Goal: Transaction & Acquisition: Purchase product/service

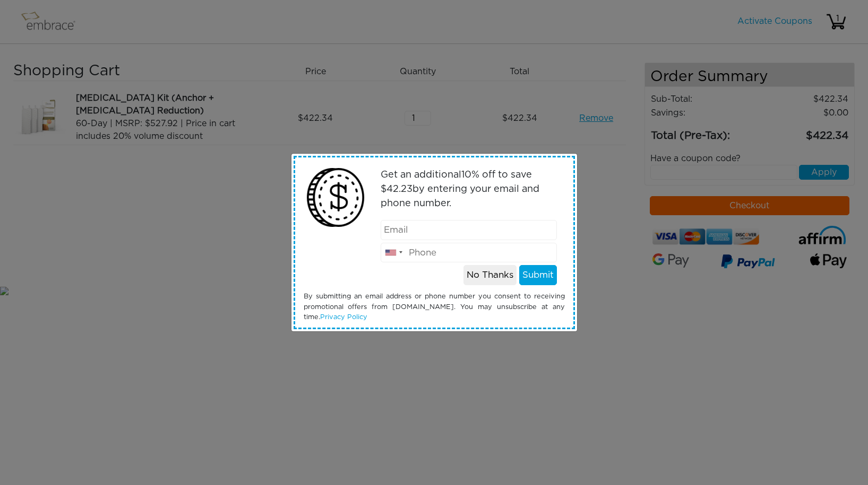
type input "lazytexas@gmail.com"
type input "917-454-8944"
click at [537, 272] on button "Submit" at bounding box center [538, 275] width 38 height 20
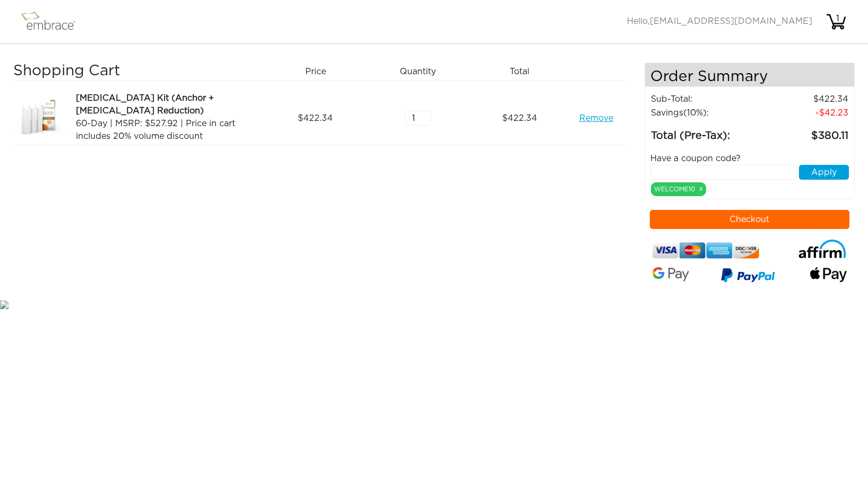
click at [782, 221] on button "Checkout" at bounding box center [748, 219] width 199 height 19
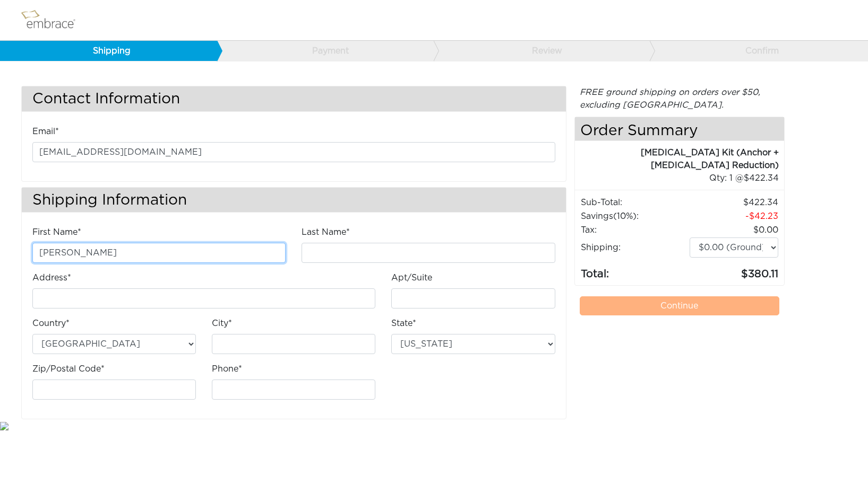
type input "Morgane"
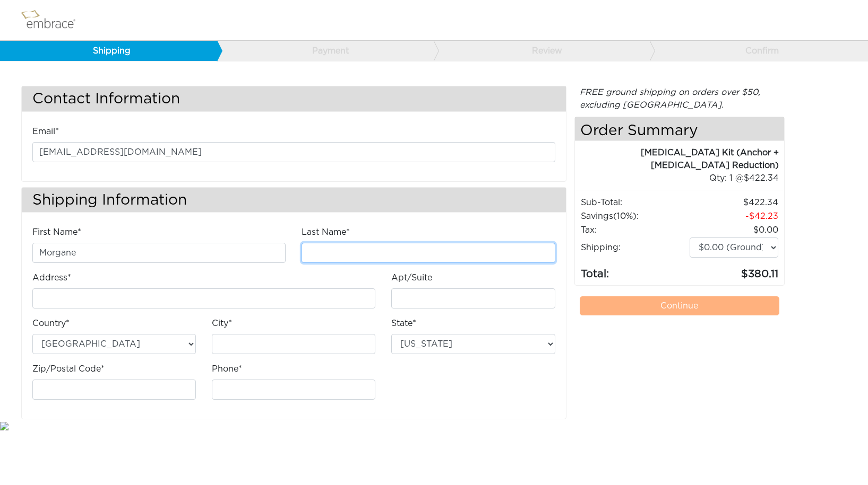
type input "Lhote"
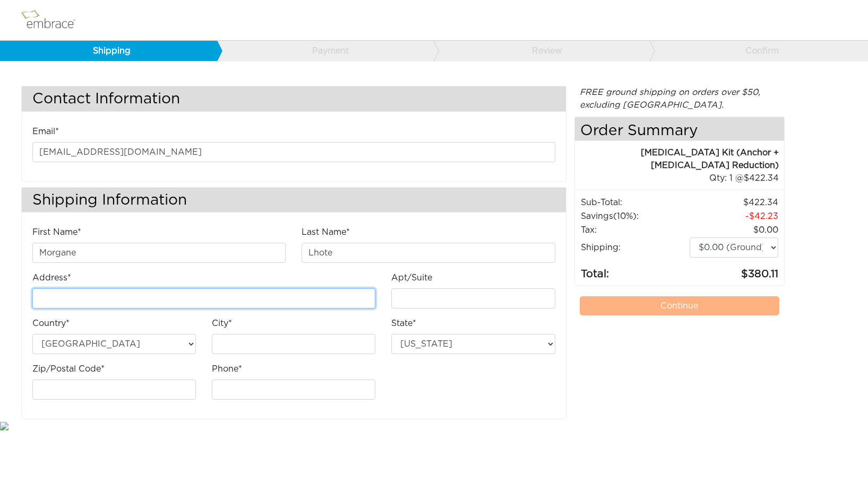
type input "[STREET_ADDRESS]"
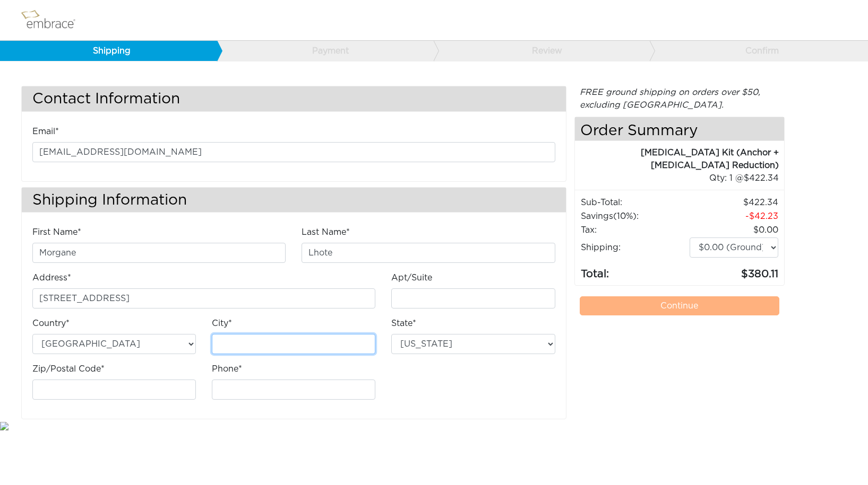
type input "[GEOGRAPHIC_DATA]"
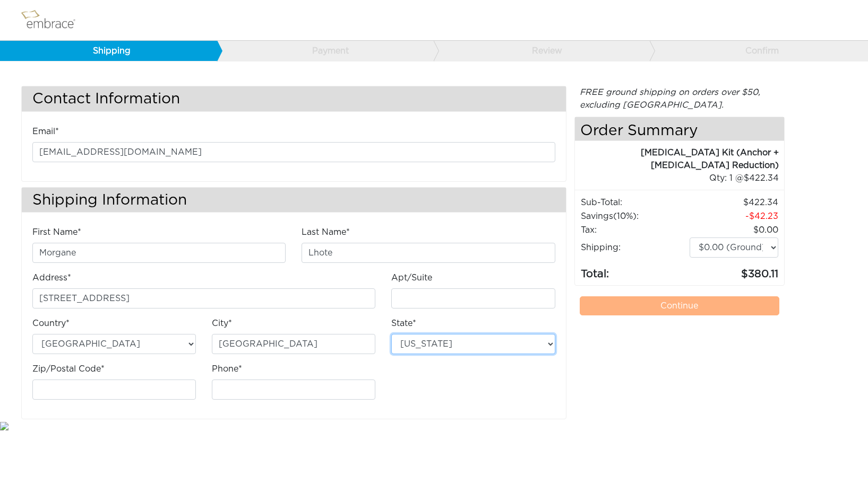
select select "CA"
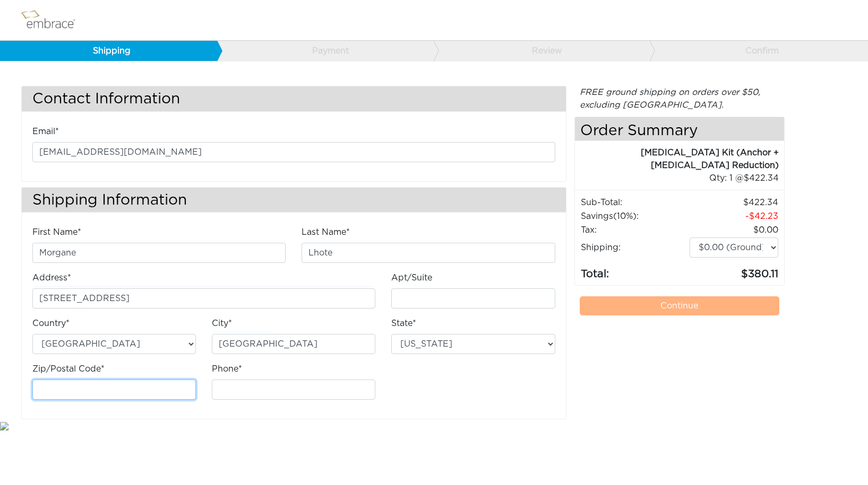
type input "90012"
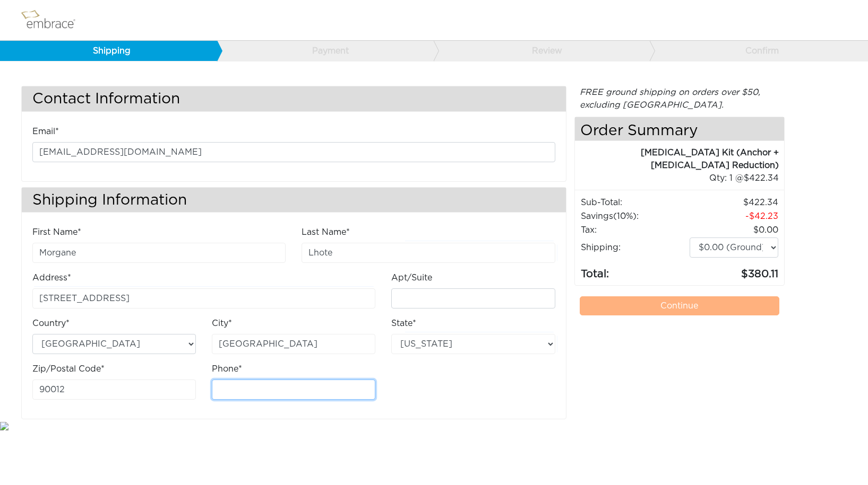
type input "9174548944"
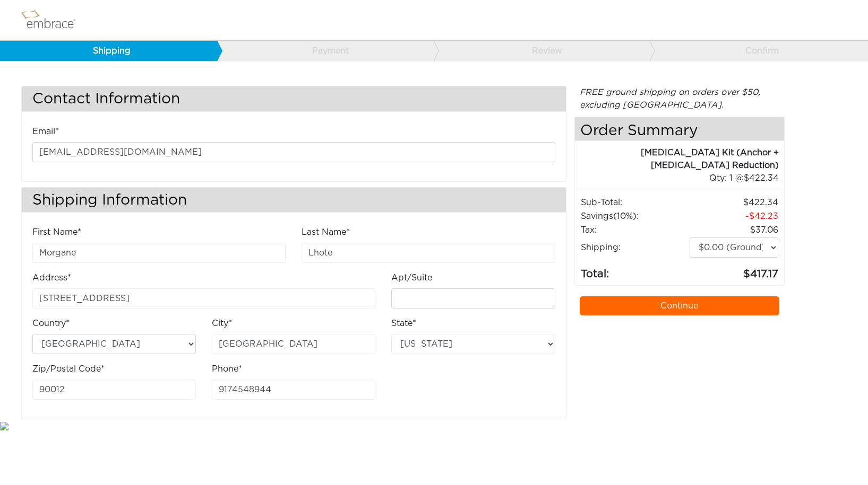
click at [462, 413] on div "First Name* Morgane Last Name* Lhote Address* 121 S Hope Street #329 Apt/Suite …" at bounding box center [294, 322] width 544 height 193
select select "2"
click at [714, 305] on link "Continue" at bounding box center [678, 306] width 199 height 19
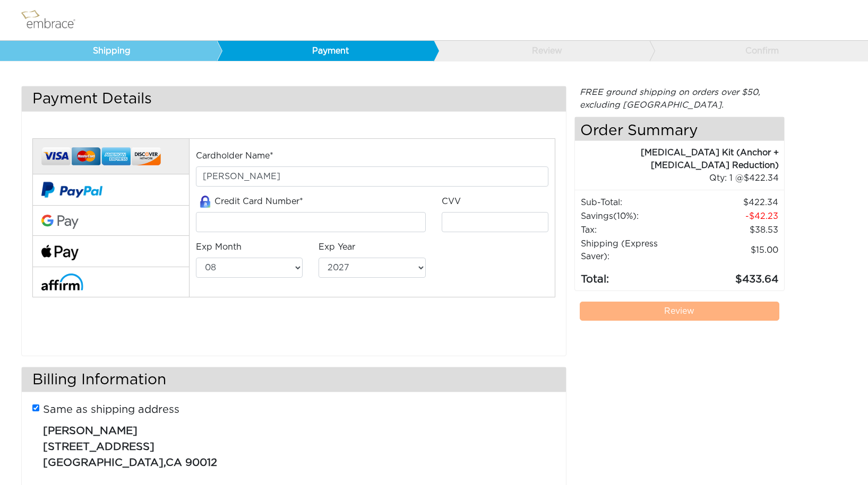
select select "8"
select select "2027"
click at [144, 190] on button at bounding box center [110, 190] width 157 height 31
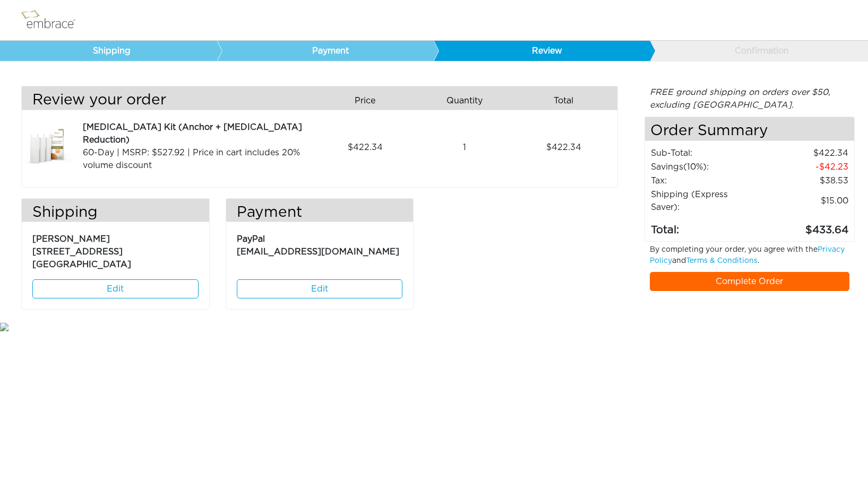
click at [711, 272] on link "Complete Order" at bounding box center [748, 281] width 199 height 19
